Goal: Information Seeking & Learning: Learn about a topic

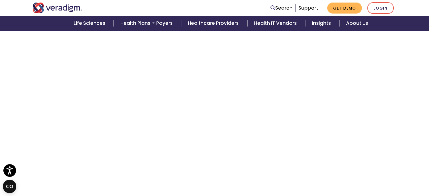
scroll to position [592, 0]
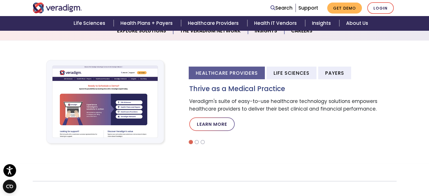
scroll to position [85, 0]
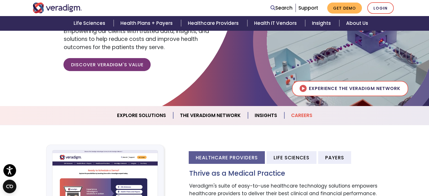
click at [301, 116] on link "Careers" at bounding box center [301, 115] width 35 height 14
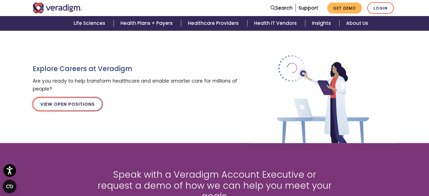
click at [75, 105] on link "View Open Positions" at bounding box center [68, 104] width 70 height 14
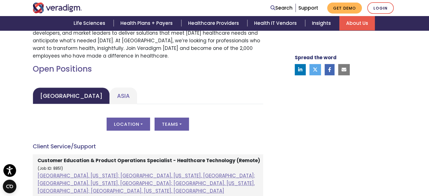
scroll to position [254, 0]
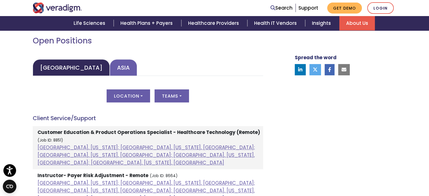
click at [110, 70] on link "Asia" at bounding box center [123, 67] width 27 height 17
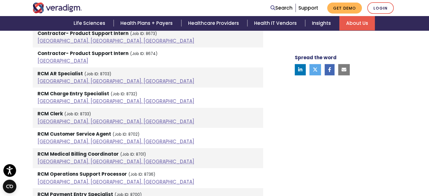
scroll to position [507, 0]
drag, startPoint x: 65, startPoint y: 73, endPoint x: 58, endPoint y: 74, distance: 6.8
click at [58, 74] on strong "RCM AR Specialist" at bounding box center [59, 73] width 45 height 7
click at [61, 71] on strong "RCM AR Specialist" at bounding box center [59, 73] width 45 height 7
click at [76, 74] on strong "RCM AR Specialist" at bounding box center [59, 73] width 45 height 7
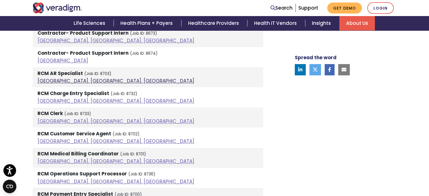
click at [65, 82] on link "[GEOGRAPHIC_DATA], [GEOGRAPHIC_DATA], [GEOGRAPHIC_DATA]" at bounding box center [115, 80] width 157 height 7
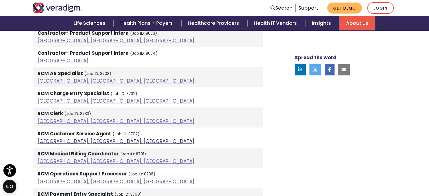
click at [74, 139] on link "Pune, Maharashtra, India" at bounding box center [115, 141] width 157 height 7
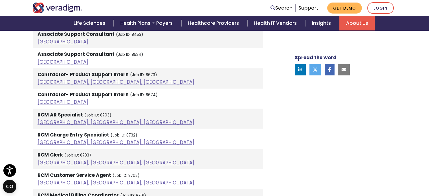
scroll to position [479, 0]
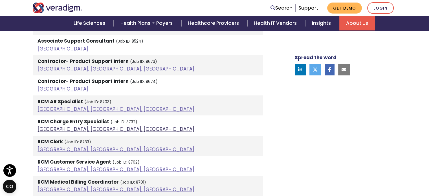
click at [72, 130] on link "Pune, Maharashtra, India" at bounding box center [115, 129] width 157 height 7
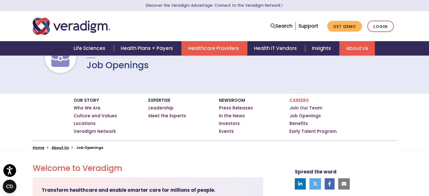
scroll to position [0, 0]
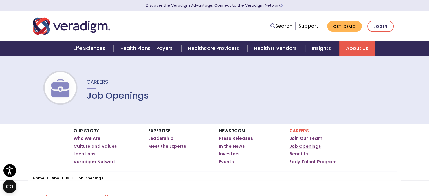
click at [309, 147] on link "Job Openings" at bounding box center [305, 146] width 32 height 6
click at [295, 152] on link "Benefits" at bounding box center [298, 154] width 19 height 6
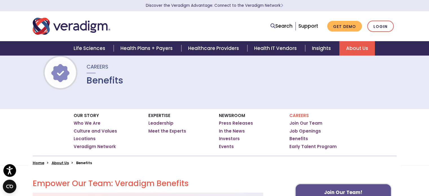
scroll to position [28, 0]
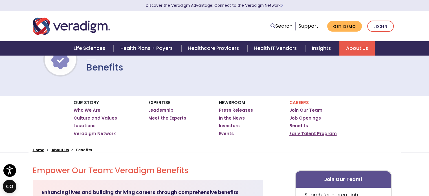
click at [313, 133] on link "Early Talent Program" at bounding box center [312, 134] width 47 height 6
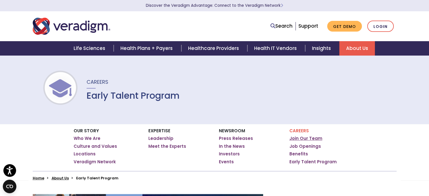
click at [299, 139] on link "Join Our Team" at bounding box center [305, 139] width 33 height 6
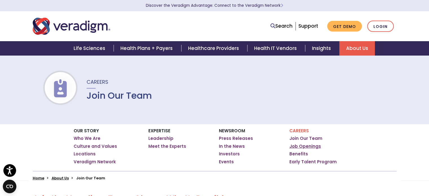
click at [302, 147] on link "Job Openings" at bounding box center [305, 146] width 32 height 6
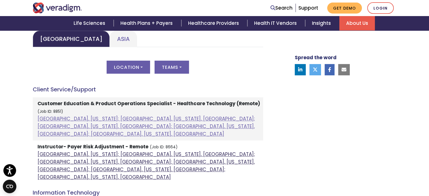
scroll to position [254, 0]
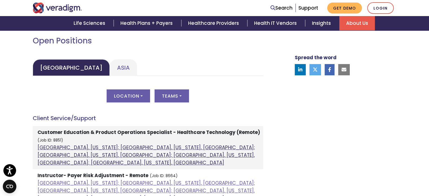
click at [161, 147] on link "Atlanta, Georgia; Orlando, Florida, United States; Phoenix, Arizona, United Sta…" at bounding box center [145, 155] width 217 height 22
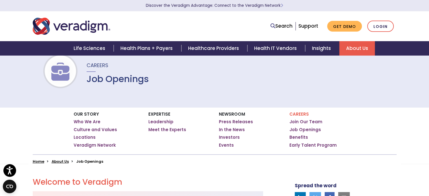
scroll to position [0, 0]
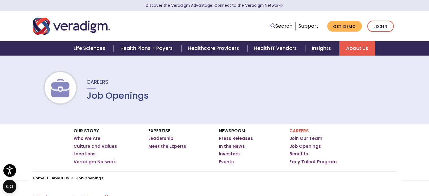
click at [86, 152] on link "Locations" at bounding box center [85, 154] width 22 height 6
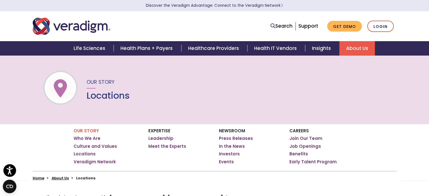
click at [166, 29] on div at bounding box center [105, 26] width 155 height 19
click at [220, 103] on div "Our Story Locations" at bounding box center [214, 89] width 429 height 69
